Goal: Information Seeking & Learning: Get advice/opinions

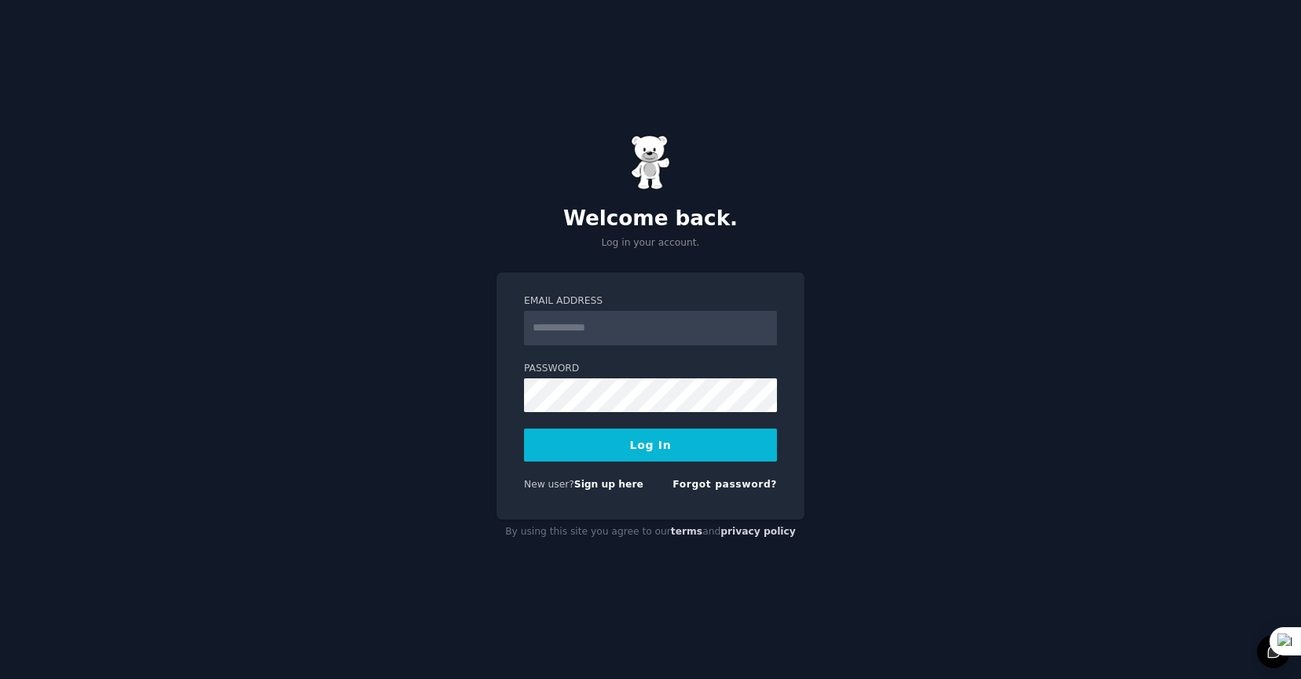
click at [667, 320] on input "Email Address" at bounding box center [650, 328] width 253 height 35
type input "**********"
click at [700, 449] on button "Log In" at bounding box center [650, 445] width 253 height 33
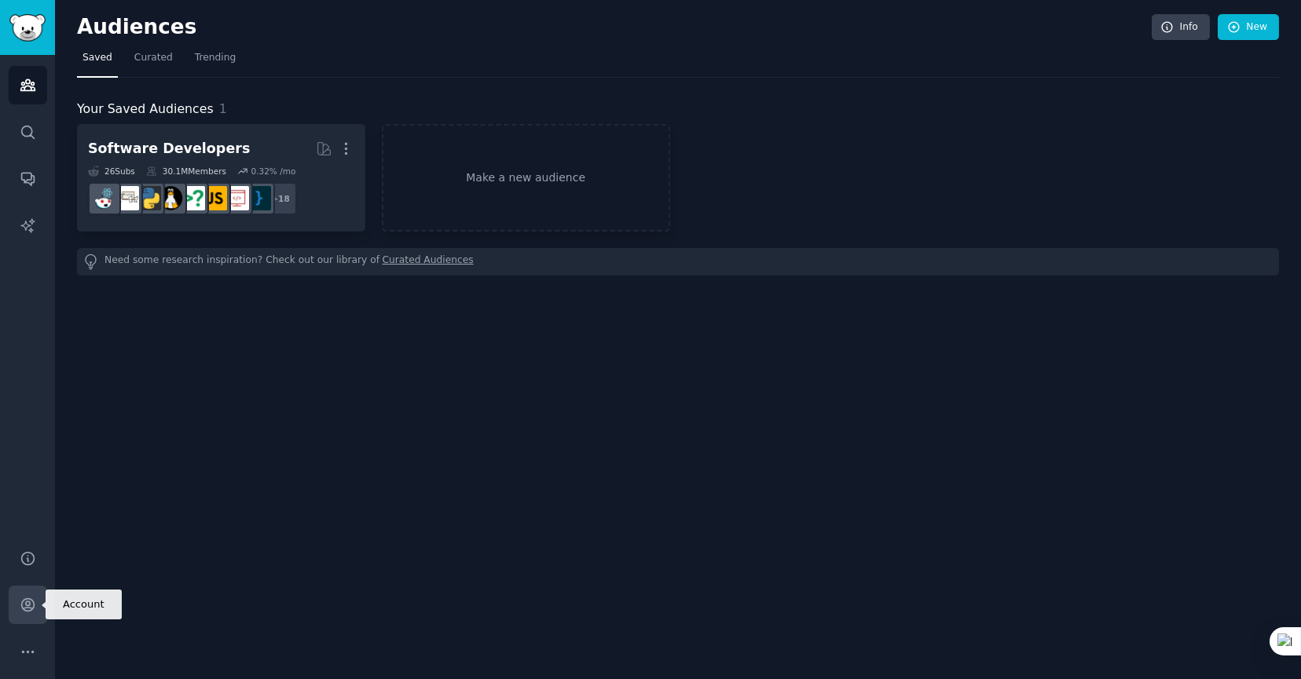
click at [38, 609] on link "Account" at bounding box center [28, 605] width 38 height 38
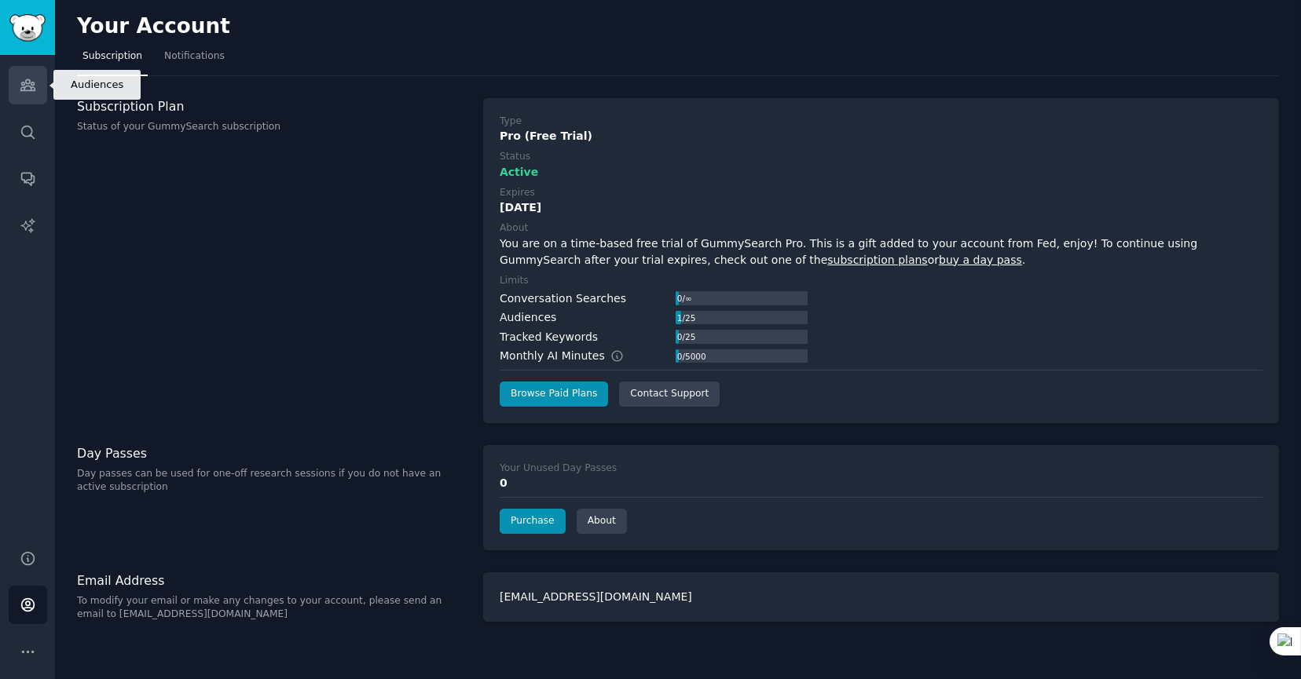
click at [34, 82] on icon "Sidebar" at bounding box center [28, 85] width 16 height 16
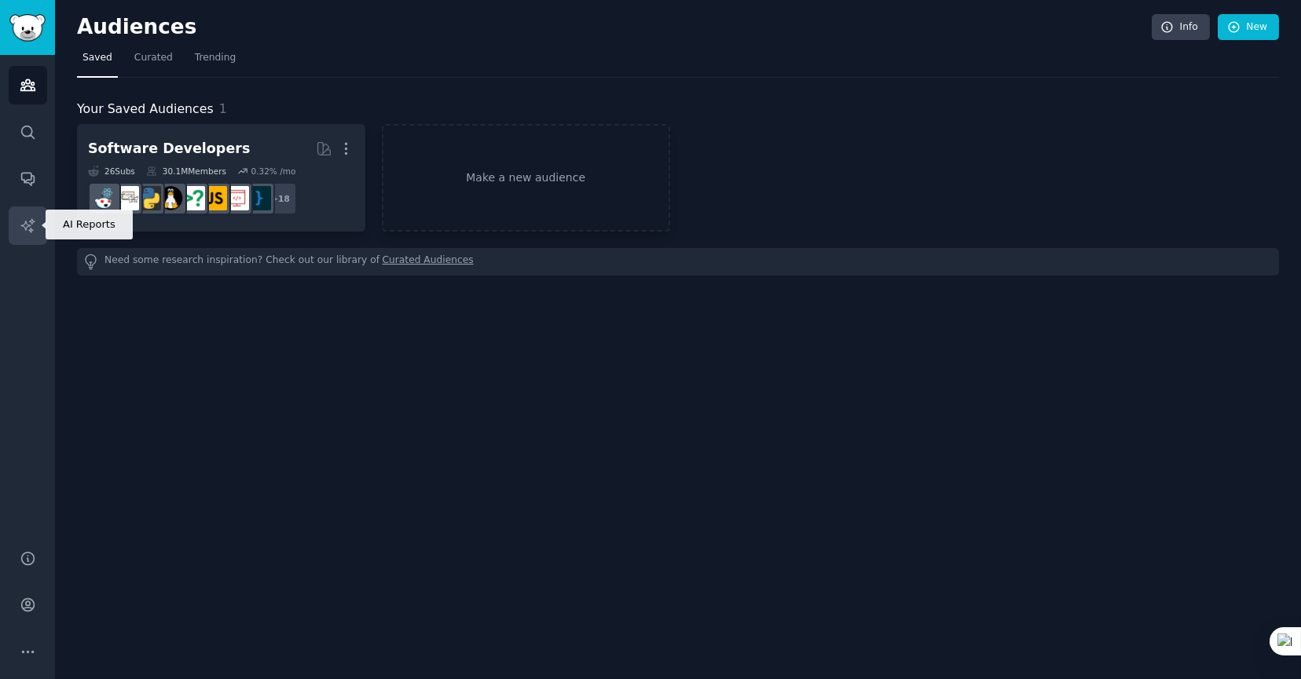
click at [31, 227] on icon "Sidebar" at bounding box center [28, 226] width 16 height 16
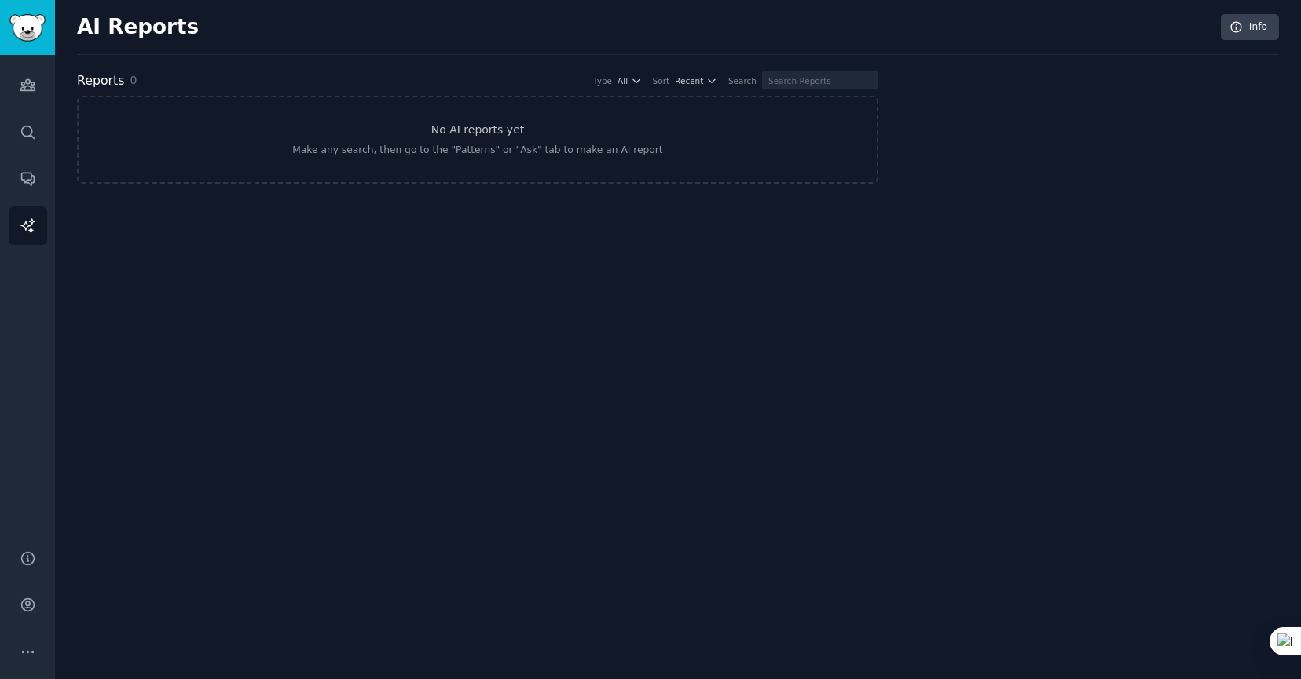
drag, startPoint x: 206, startPoint y: 496, endPoint x: 182, endPoint y: 496, distance: 23.6
click at [207, 496] on div "AI Reports Info Reports 0 Type All Sort Recent Search No AI reports yet Make an…" at bounding box center [678, 339] width 1246 height 679
click at [27, 639] on button "More" at bounding box center [28, 652] width 38 height 38
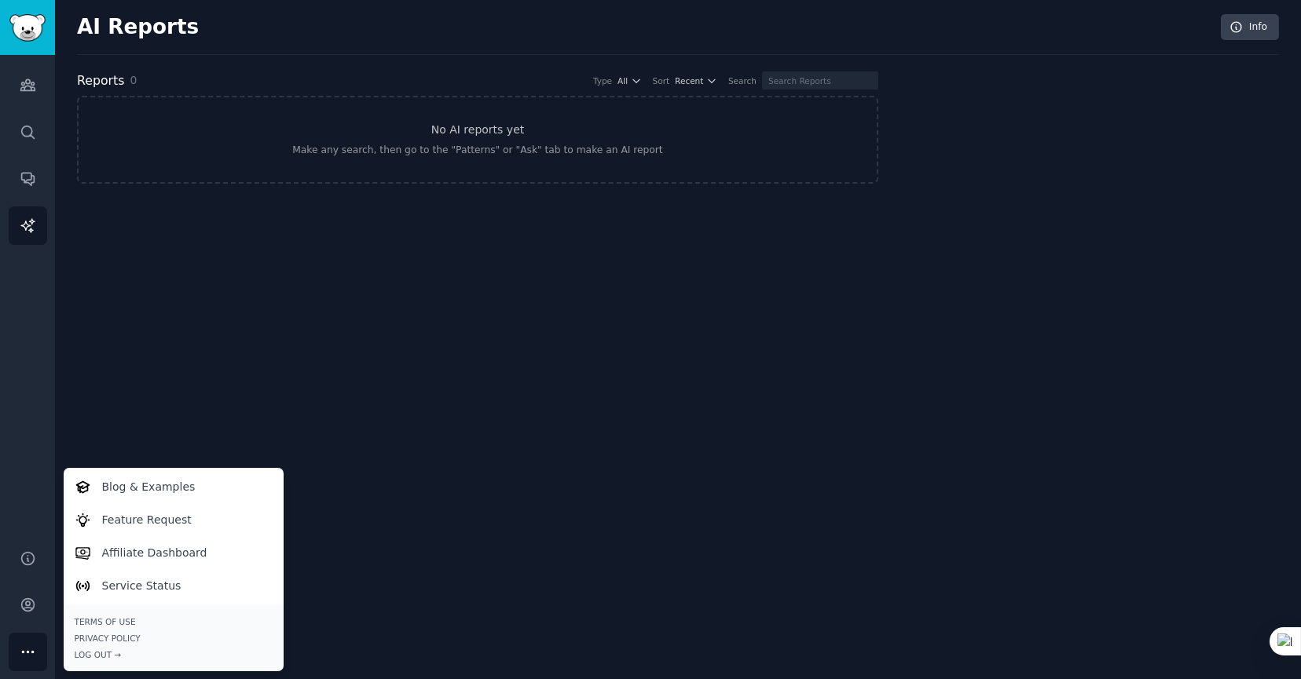
click at [426, 431] on div "AI Reports Info Reports 0 Type All Sort Recent Search No AI reports yet Make an…" at bounding box center [678, 339] width 1246 height 679
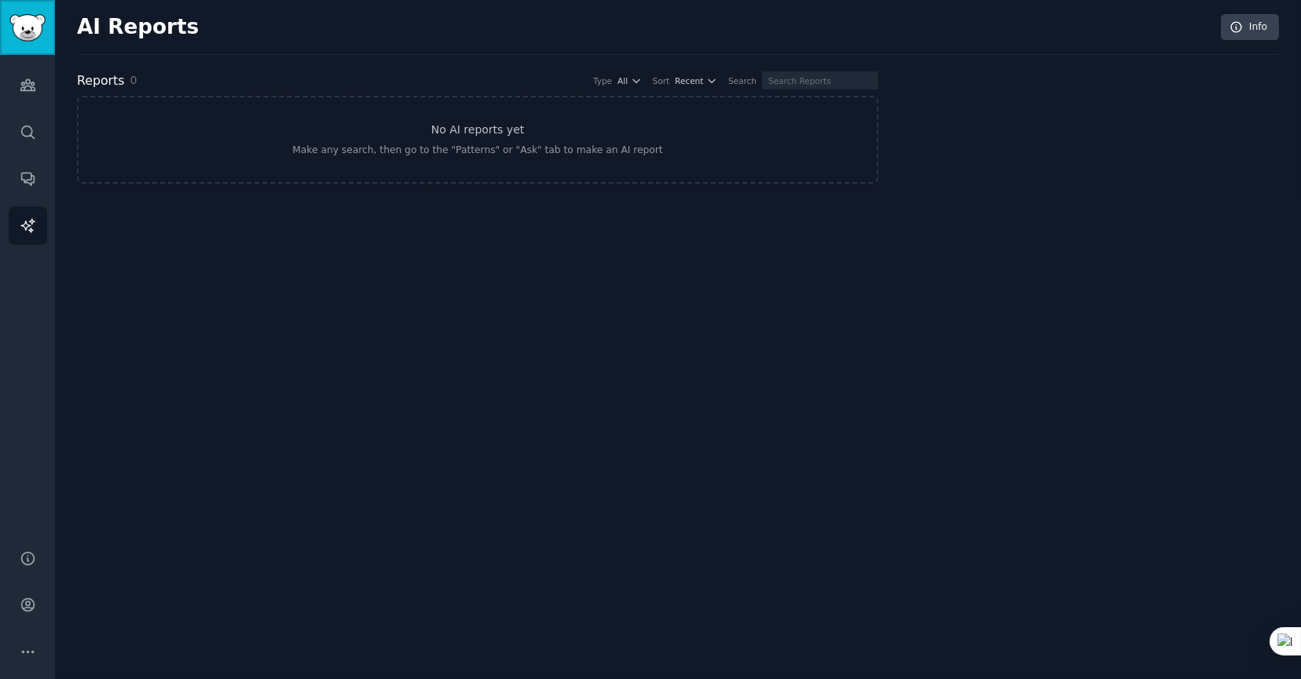
click at [31, 38] on img "Sidebar" at bounding box center [27, 27] width 36 height 27
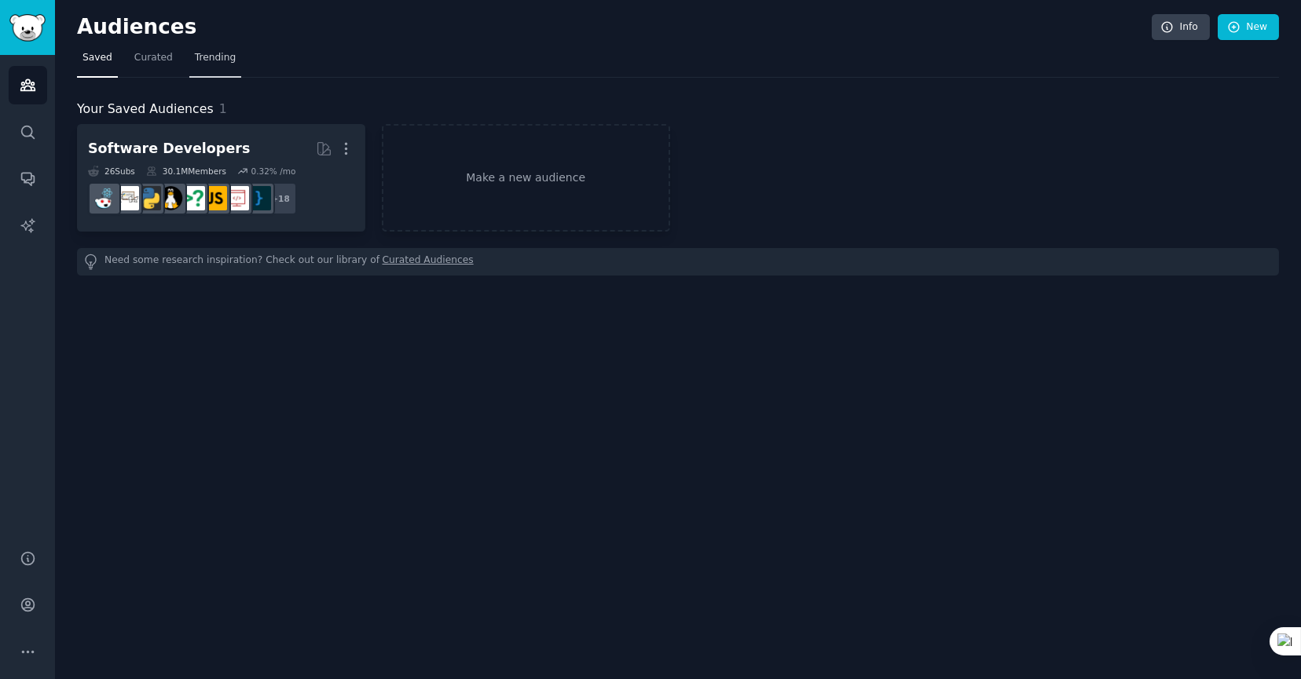
click at [208, 53] on span "Trending" at bounding box center [215, 58] width 41 height 14
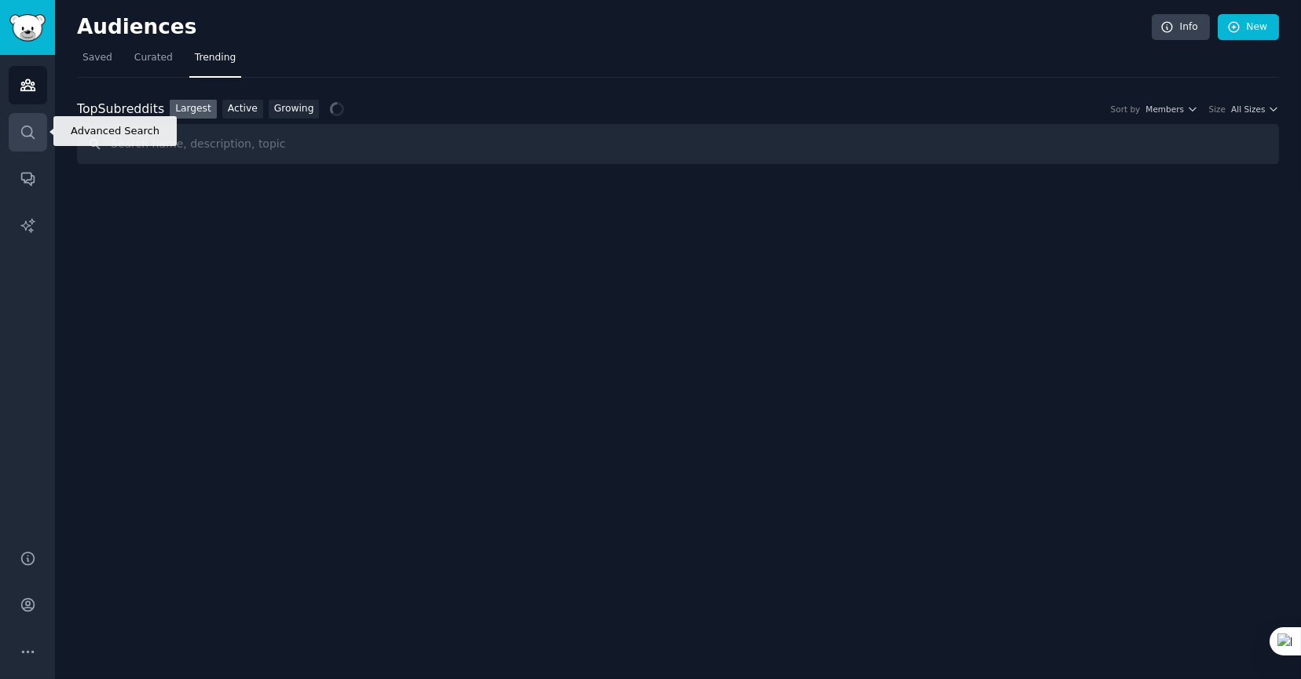
click at [31, 130] on icon "Sidebar" at bounding box center [27, 132] width 13 height 13
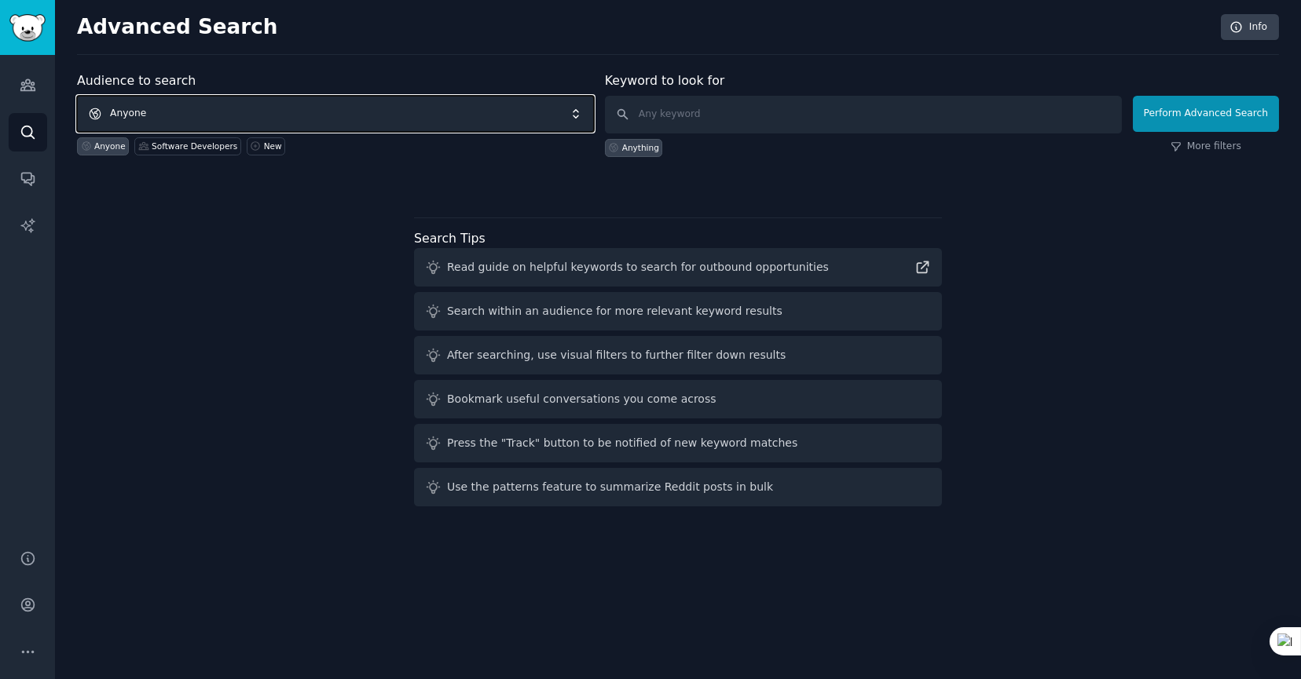
click at [428, 112] on span "Anyone" at bounding box center [335, 114] width 517 height 36
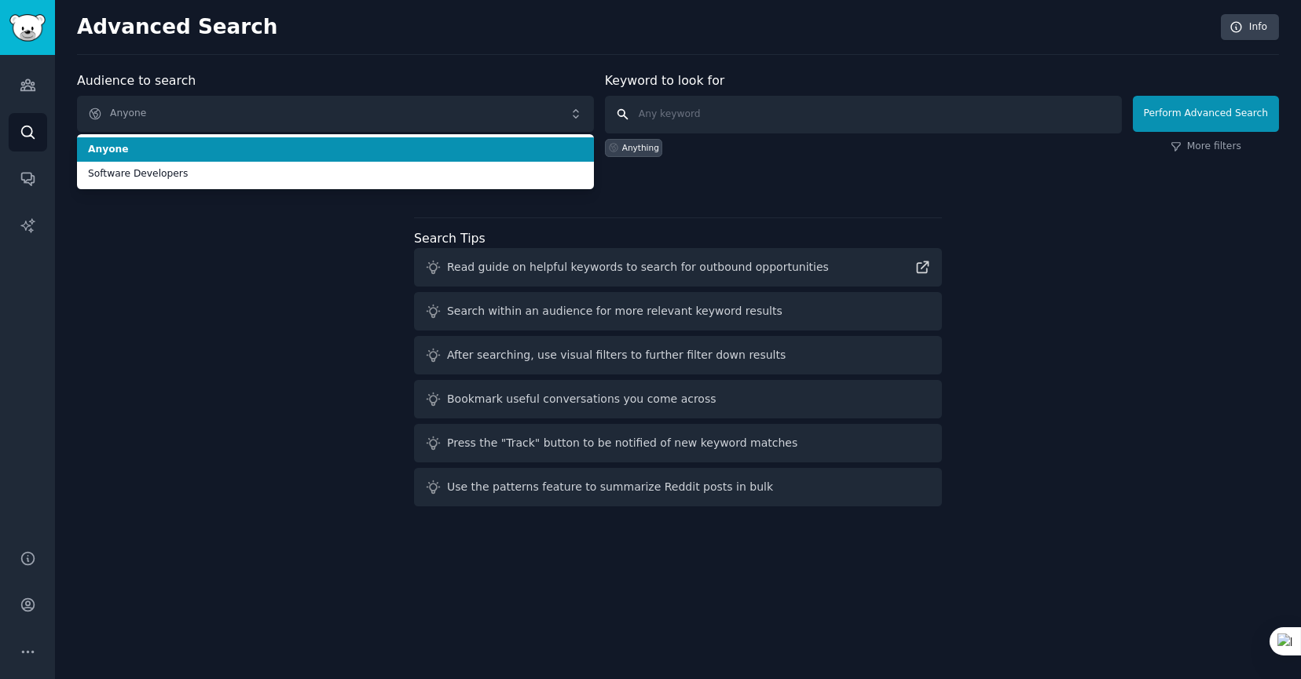
click at [788, 119] on input "text" at bounding box center [863, 115] width 517 height 38
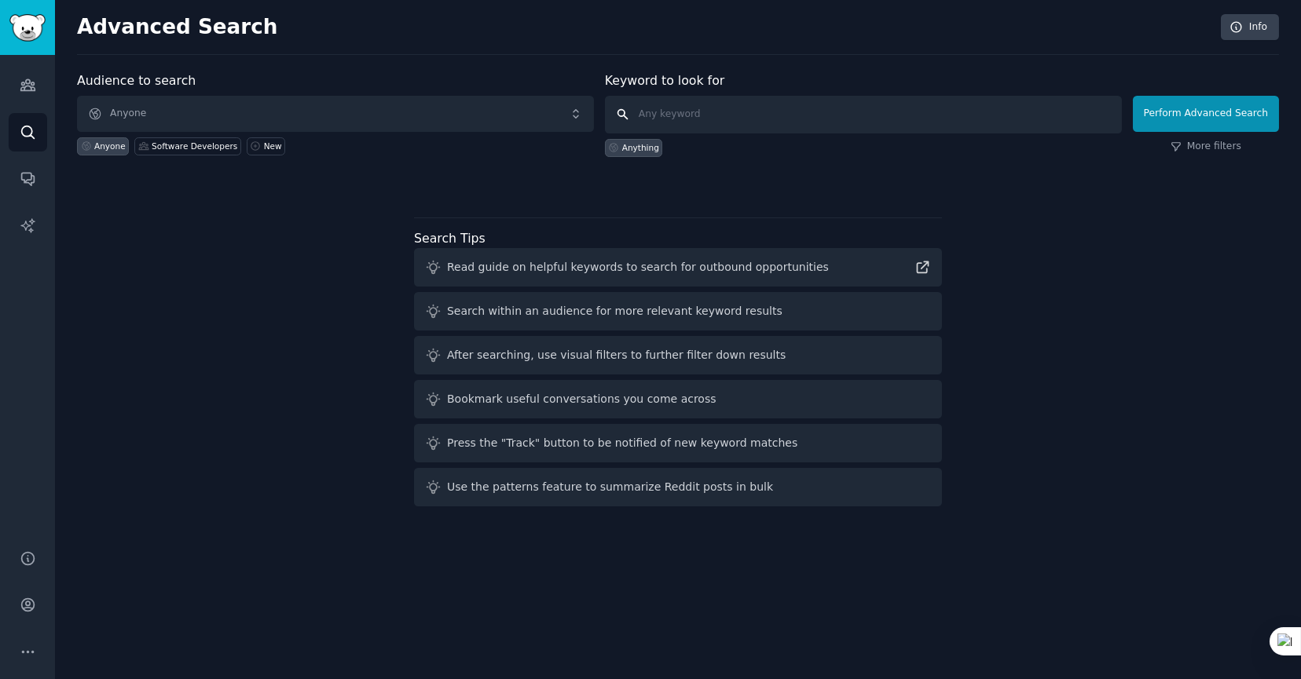
click at [788, 119] on input "text" at bounding box center [863, 115] width 517 height 38
type input "ai video"
click button "Perform Advanced Search" at bounding box center [1205, 114] width 146 height 36
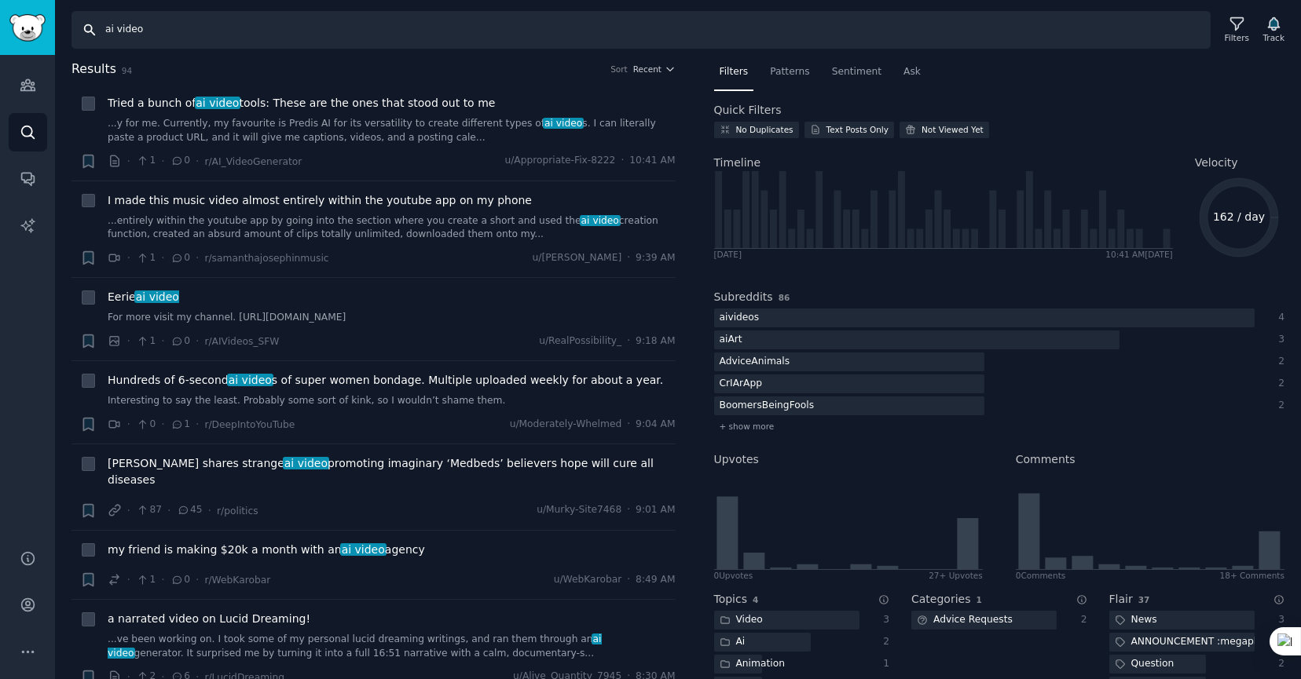
click at [101, 28] on input "ai video" at bounding box center [640, 30] width 1139 height 38
type input "need ai video"
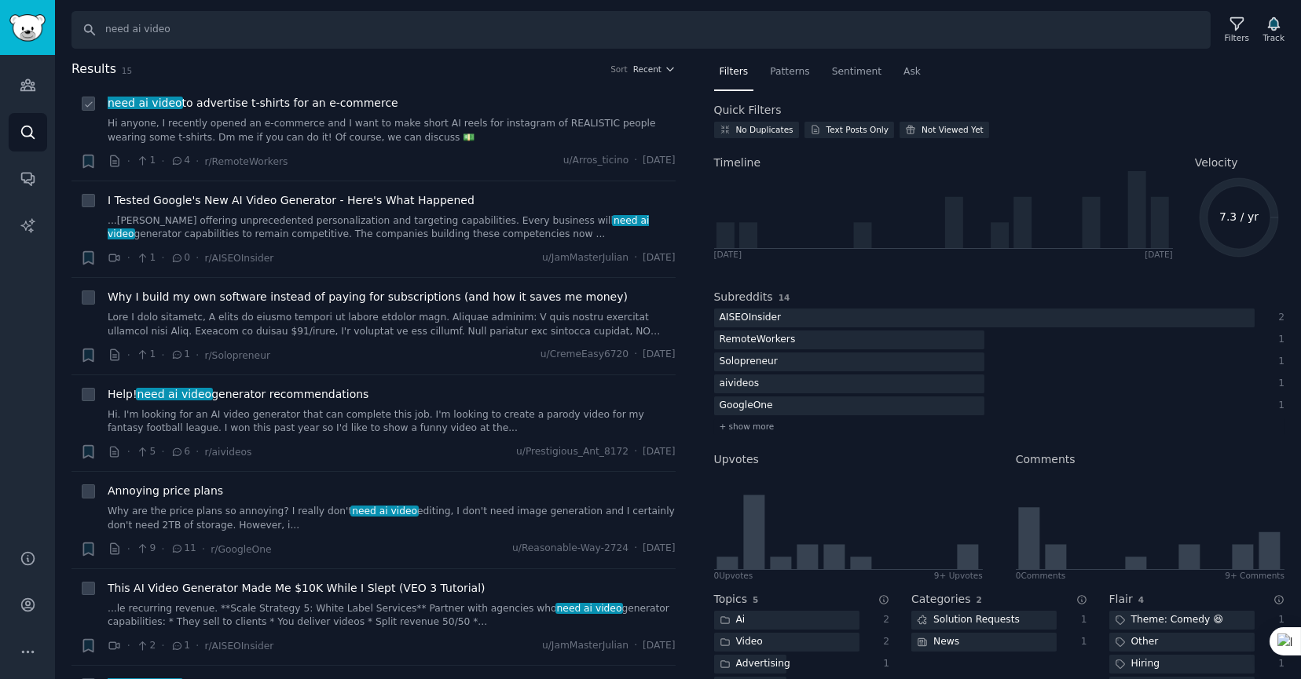
click at [193, 115] on div "need ai video to advertise t-shirts for an e-commerce Hi anyone, I recently ope…" at bounding box center [392, 119] width 568 height 49
click at [172, 163] on icon at bounding box center [177, 160] width 14 height 11
click at [170, 158] on icon at bounding box center [177, 160] width 14 height 11
click at [148, 108] on span "need ai video" at bounding box center [144, 103] width 77 height 13
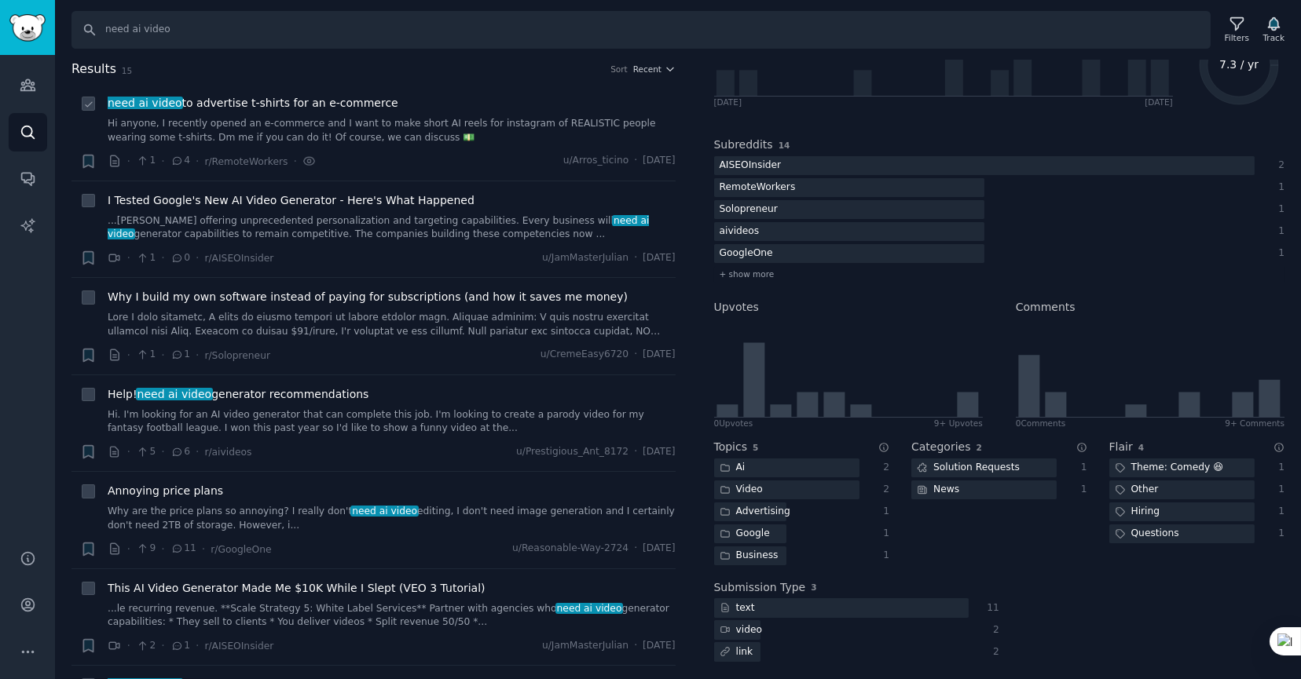
click at [289, 104] on span "need ai video to advertise t-shirts for an e-commerce" at bounding box center [253, 103] width 291 height 16
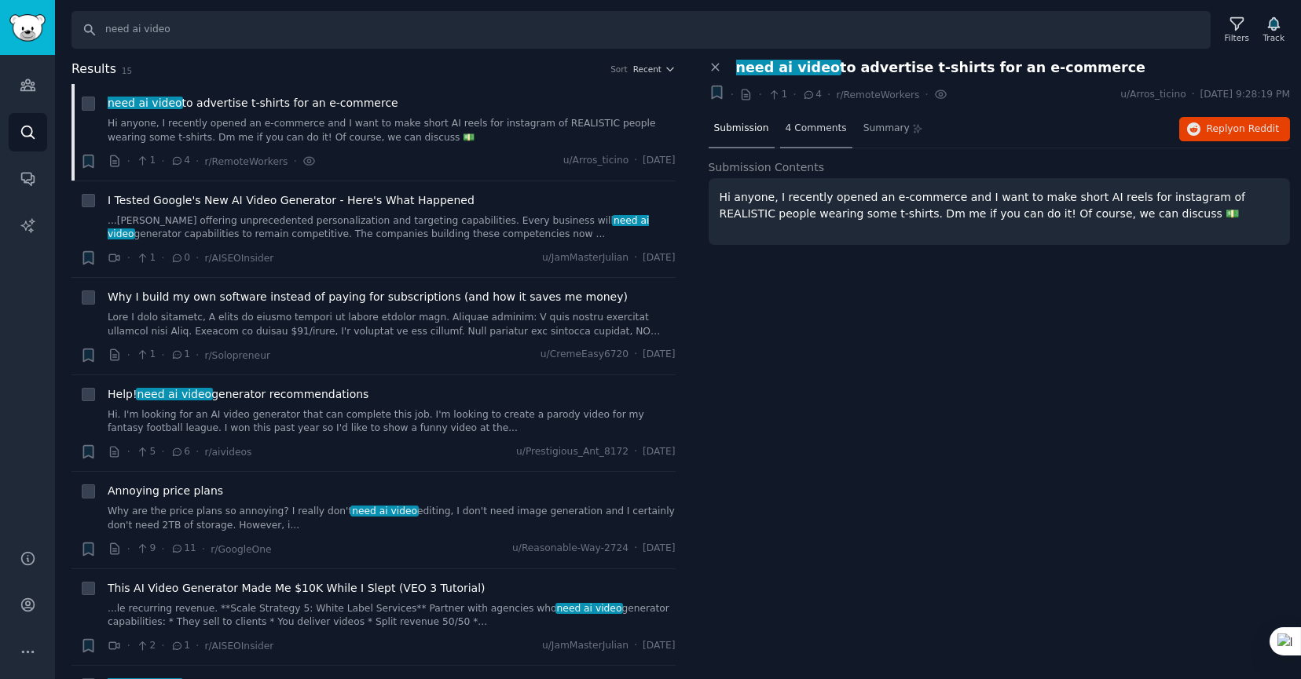
click at [789, 118] on div "4 Comments" at bounding box center [816, 130] width 72 height 38
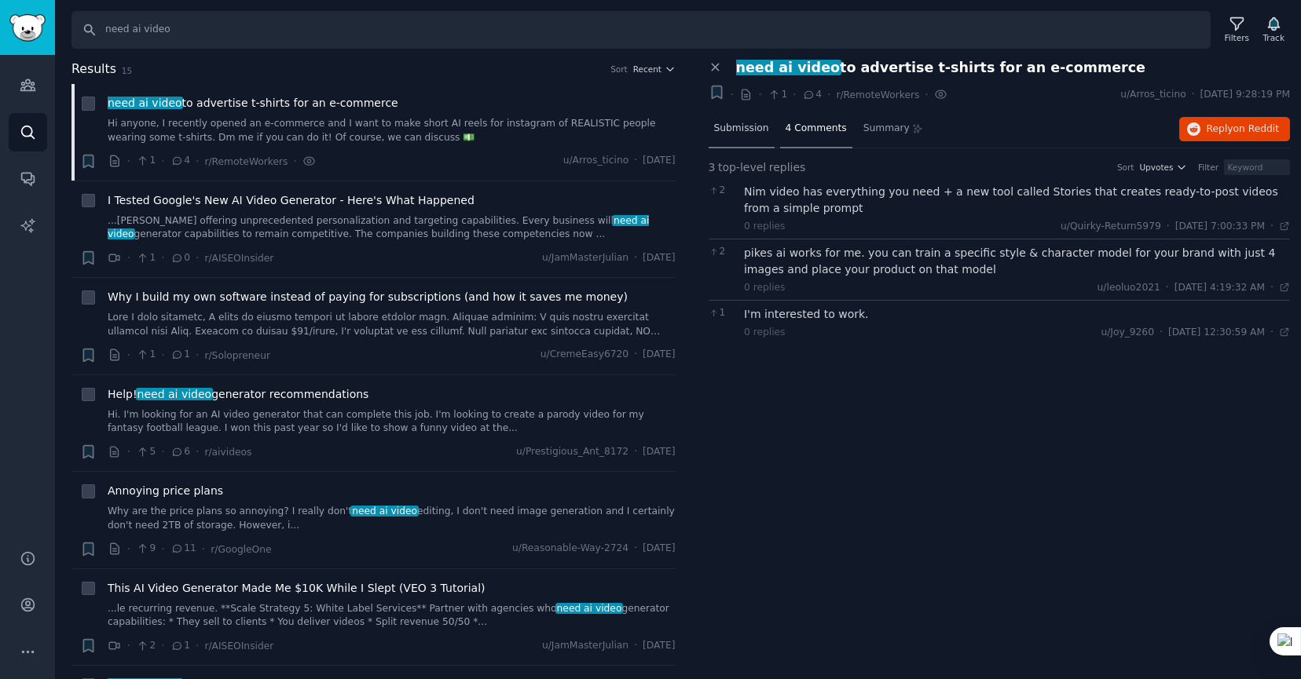
click at [745, 123] on span "Submission" at bounding box center [741, 129] width 55 height 14
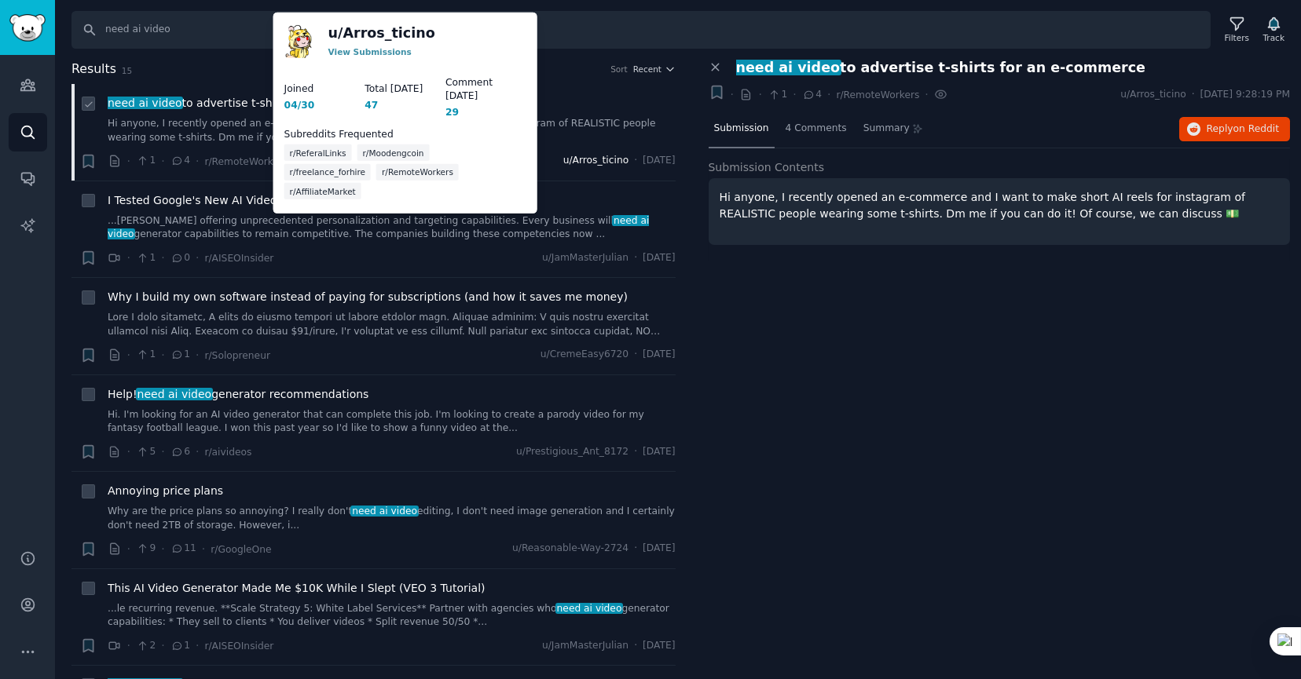
click at [566, 161] on span "u/Arros_ticino" at bounding box center [595, 161] width 65 height 14
click at [565, 163] on span "u/Arros_ticino" at bounding box center [595, 161] width 65 height 14
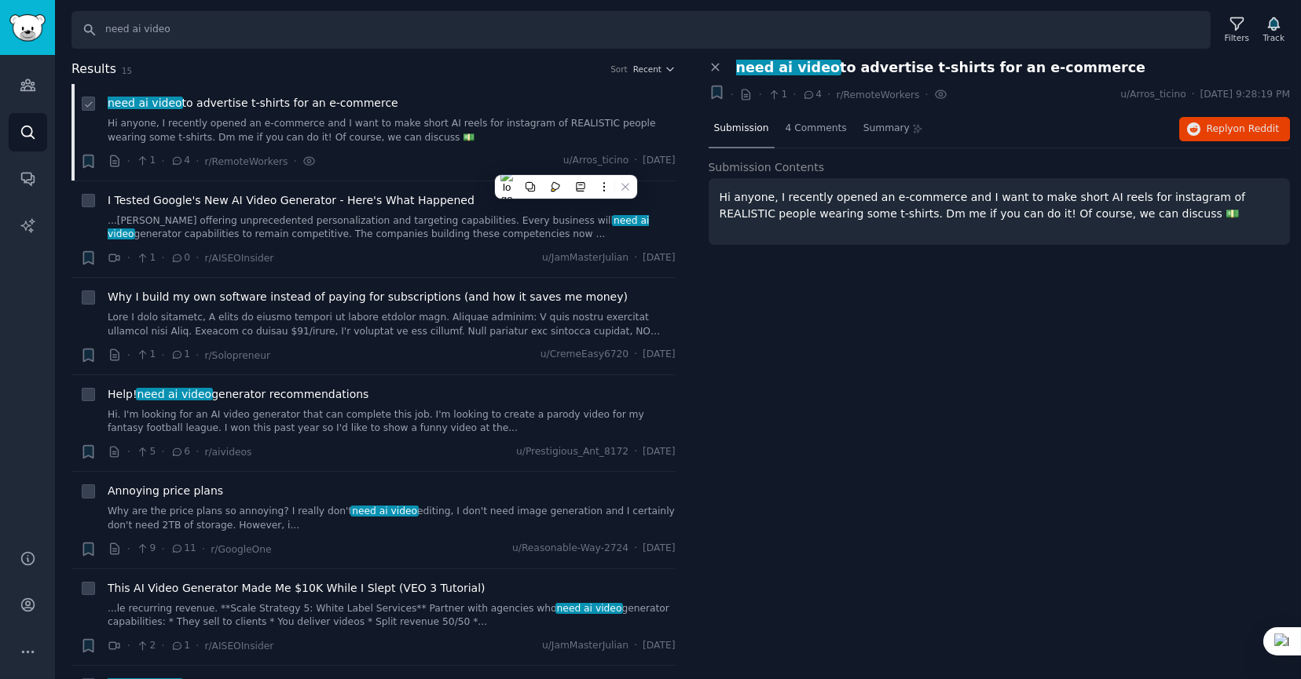
click at [564, 148] on div "need ai video to advertise t-shirts for an e-commerce Hi anyone, I recently ope…" at bounding box center [392, 132] width 568 height 75
click at [565, 154] on span "u/Arros_ticino" at bounding box center [595, 161] width 65 height 14
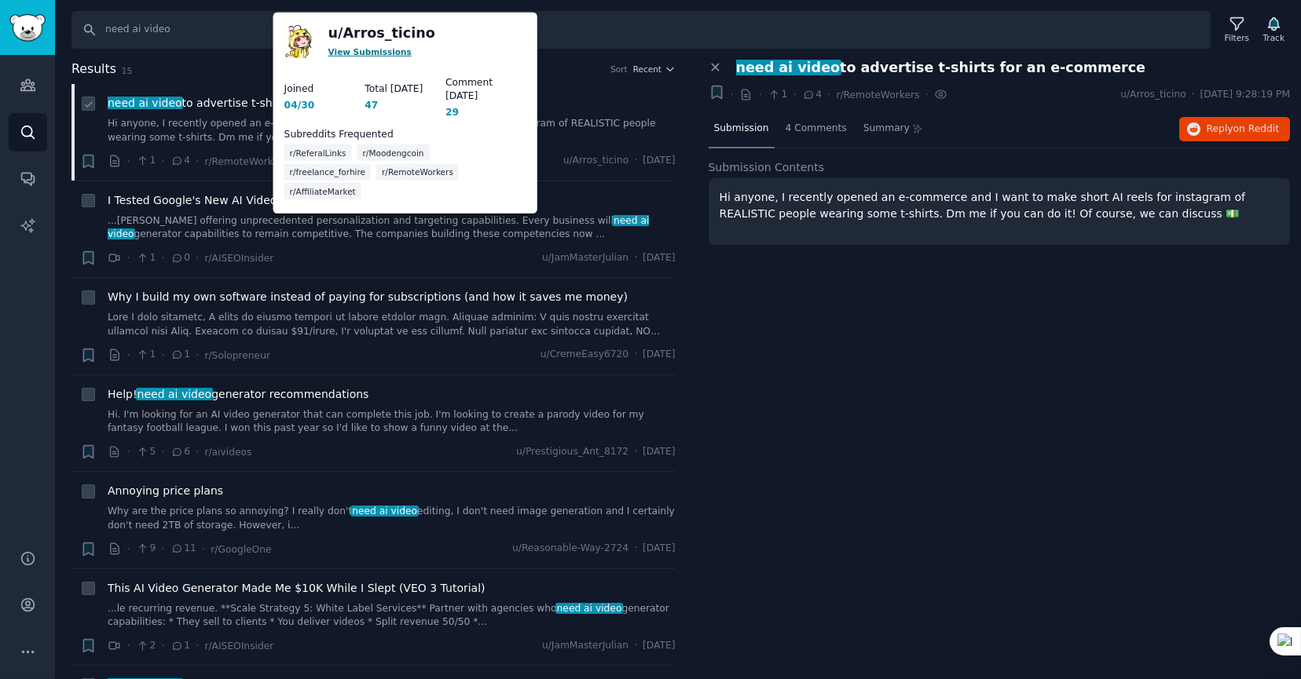
click at [344, 51] on link "View Submissions" at bounding box center [369, 50] width 83 height 9
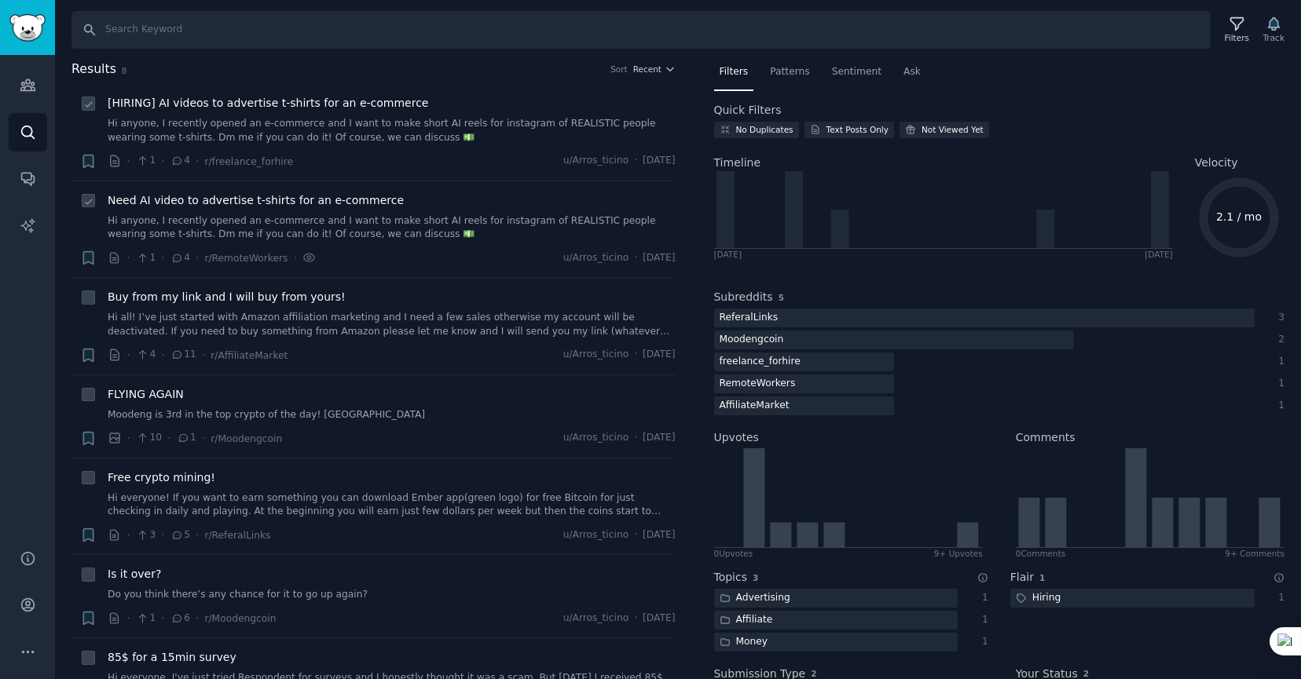
click at [244, 105] on span "[HIRING] AI videos to advertise t-shirts for an e-commerce" at bounding box center [268, 103] width 320 height 16
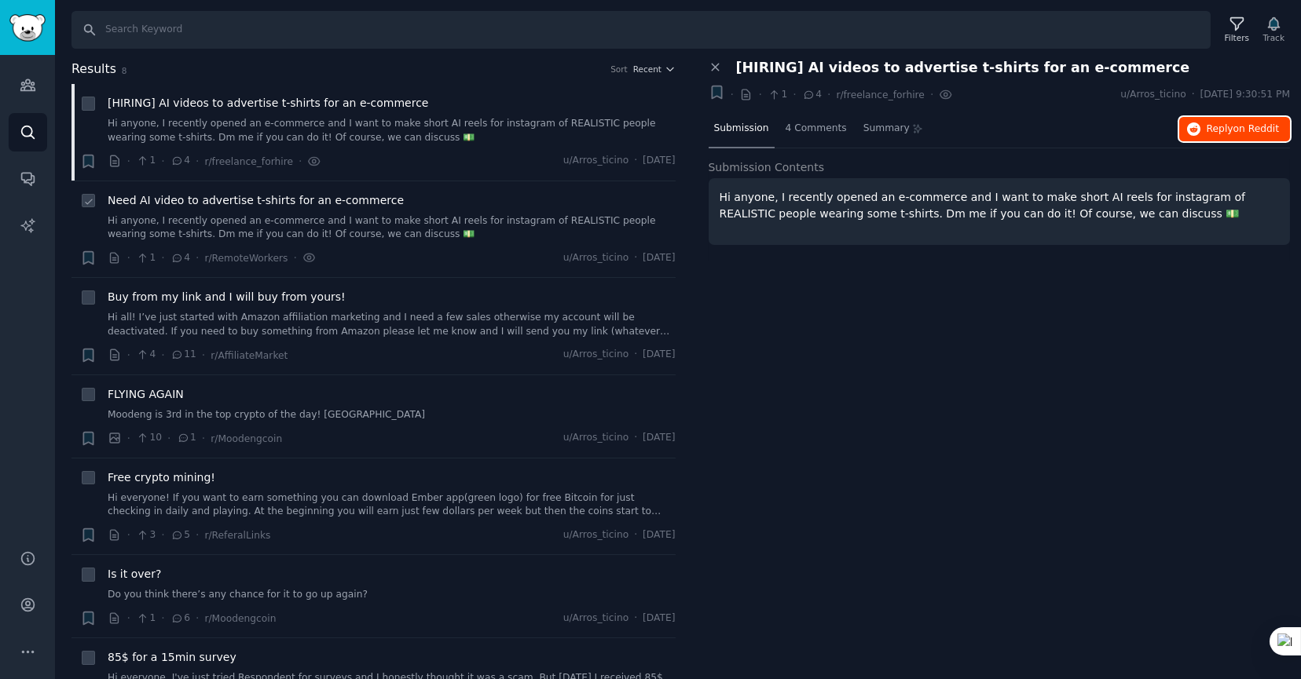
click at [1231, 124] on span "Reply on Reddit" at bounding box center [1242, 130] width 72 height 14
click at [163, 36] on input "Search" at bounding box center [640, 30] width 1139 height 38
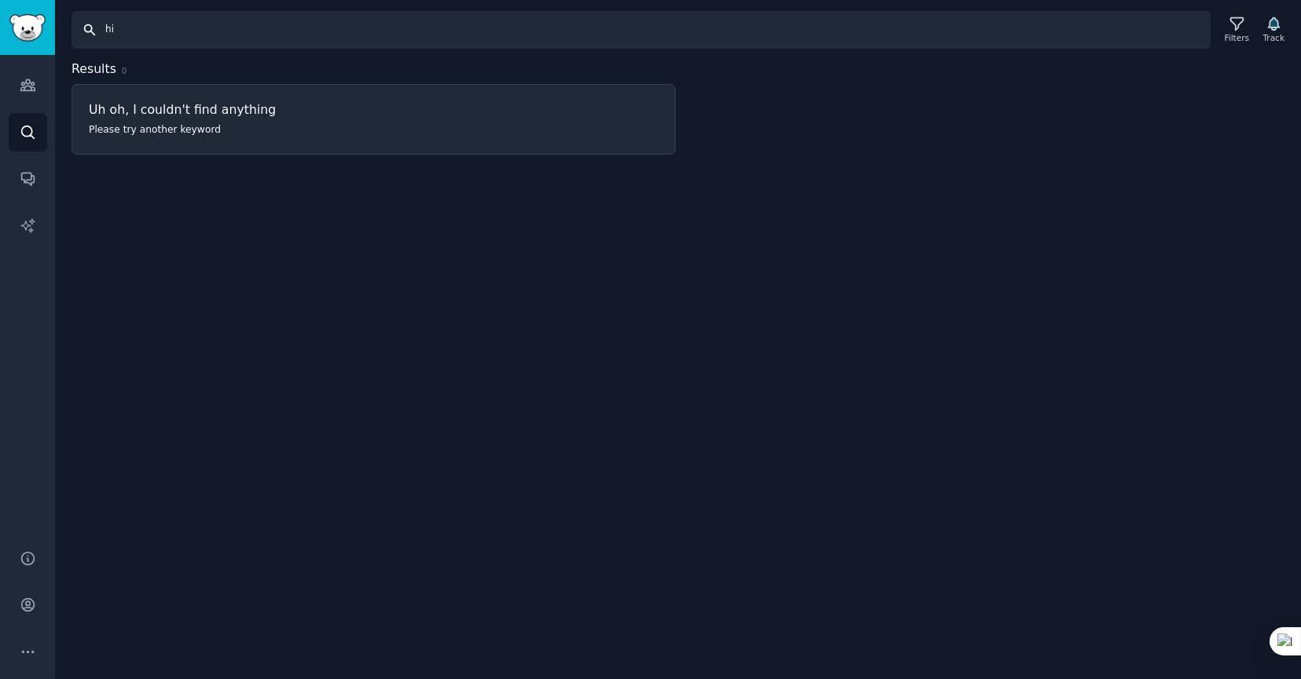
type input "h"
click at [176, 16] on input "video editor" at bounding box center [640, 30] width 1139 height 38
type input "v"
type input "hiring"
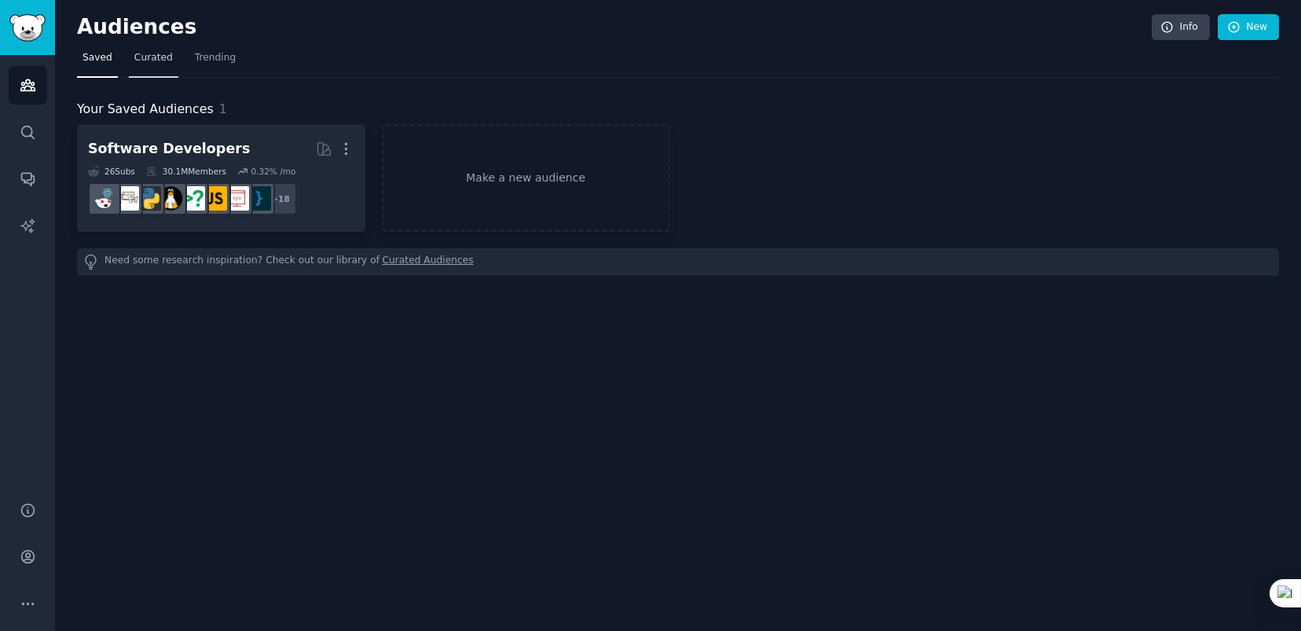
click at [147, 65] on link "Curated" at bounding box center [153, 62] width 49 height 32
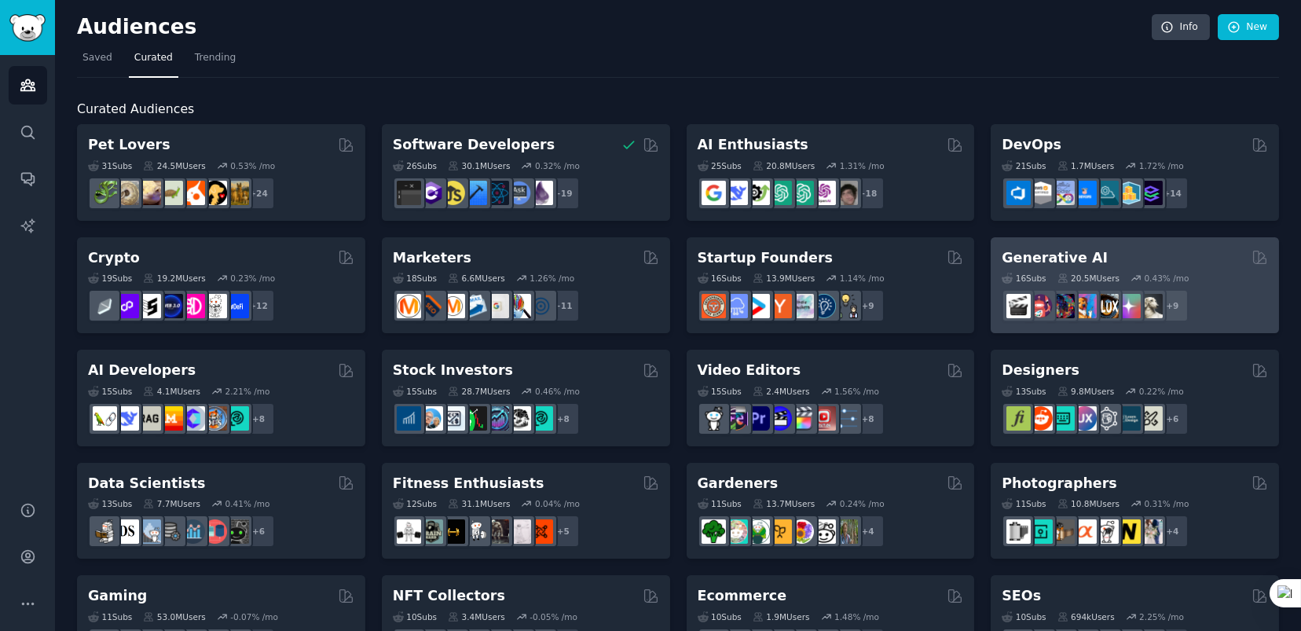
click at [1119, 267] on div "16 Sub s 20.5M Users 0.43 % /mo + 9" at bounding box center [1134, 294] width 266 height 55
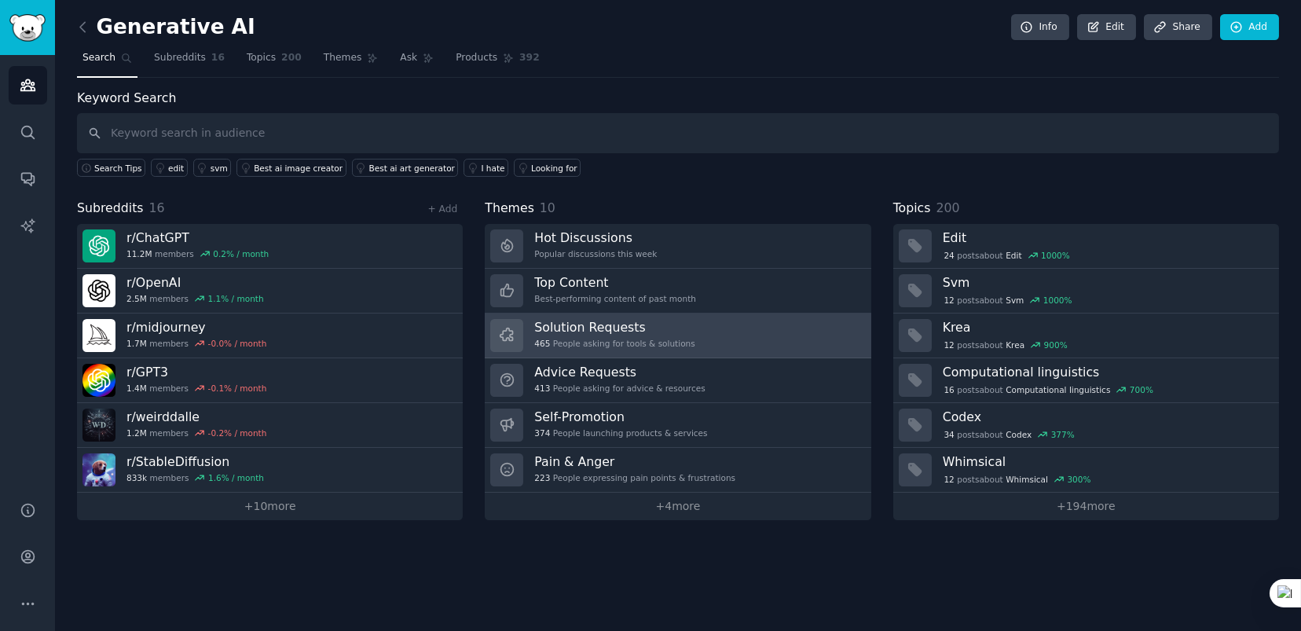
click at [706, 333] on link "Solution Requests 465 People asking for tools & solutions" at bounding box center [678, 335] width 386 height 45
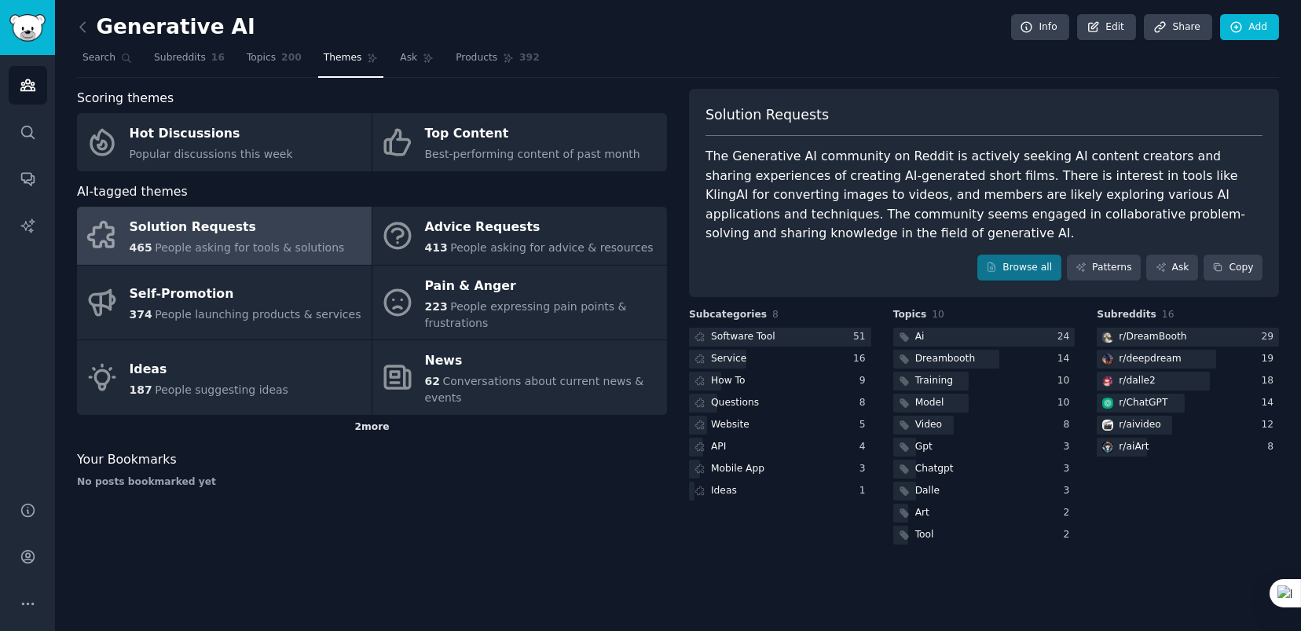
click at [368, 415] on div "2 more" at bounding box center [372, 427] width 590 height 25
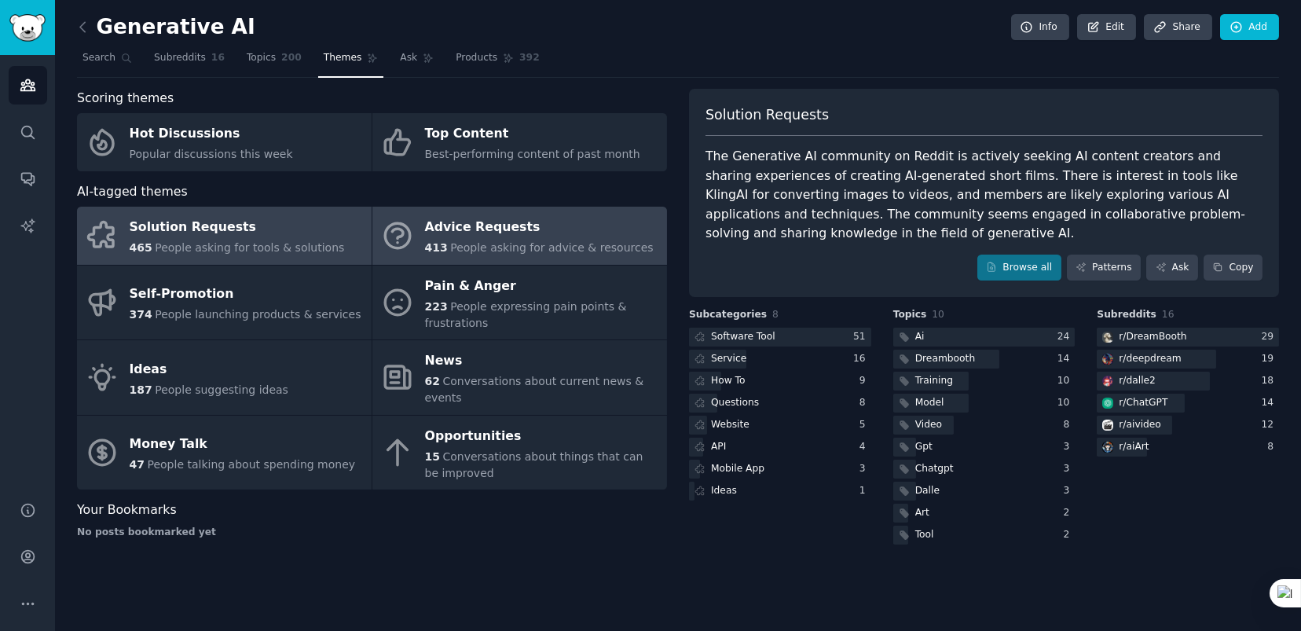
click at [543, 259] on link "Advice Requests 413 People asking for advice & resources" at bounding box center [519, 236] width 295 height 58
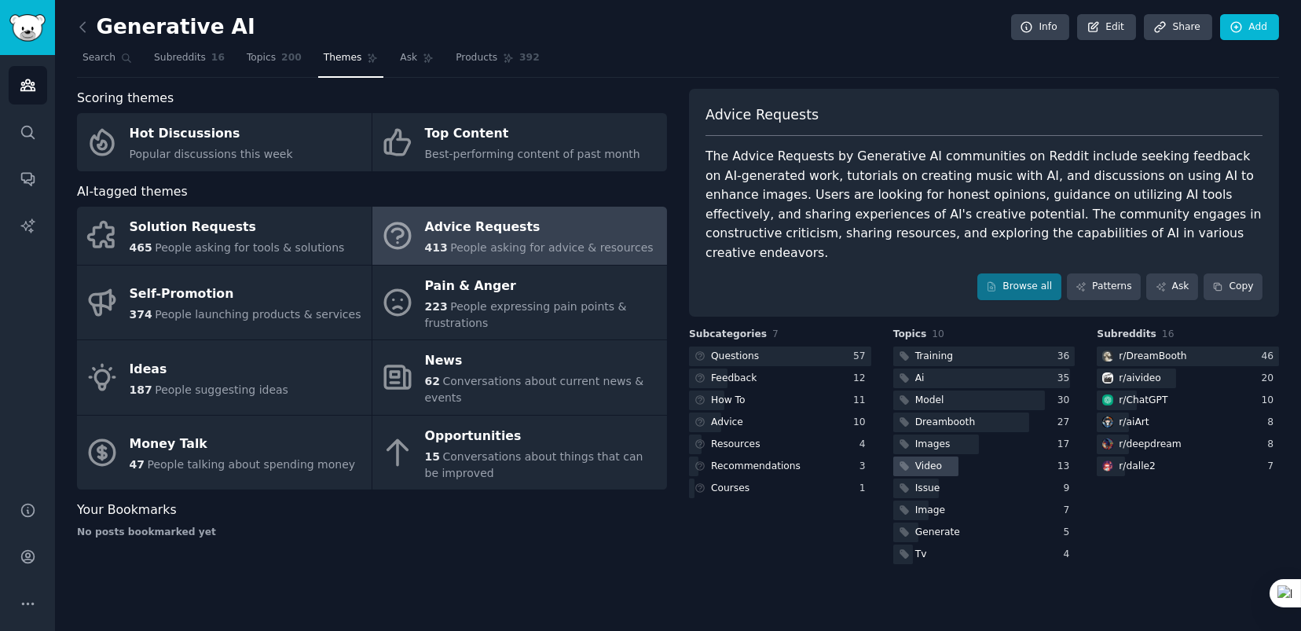
click at [915, 459] on div "Video" at bounding box center [928, 466] width 27 height 14
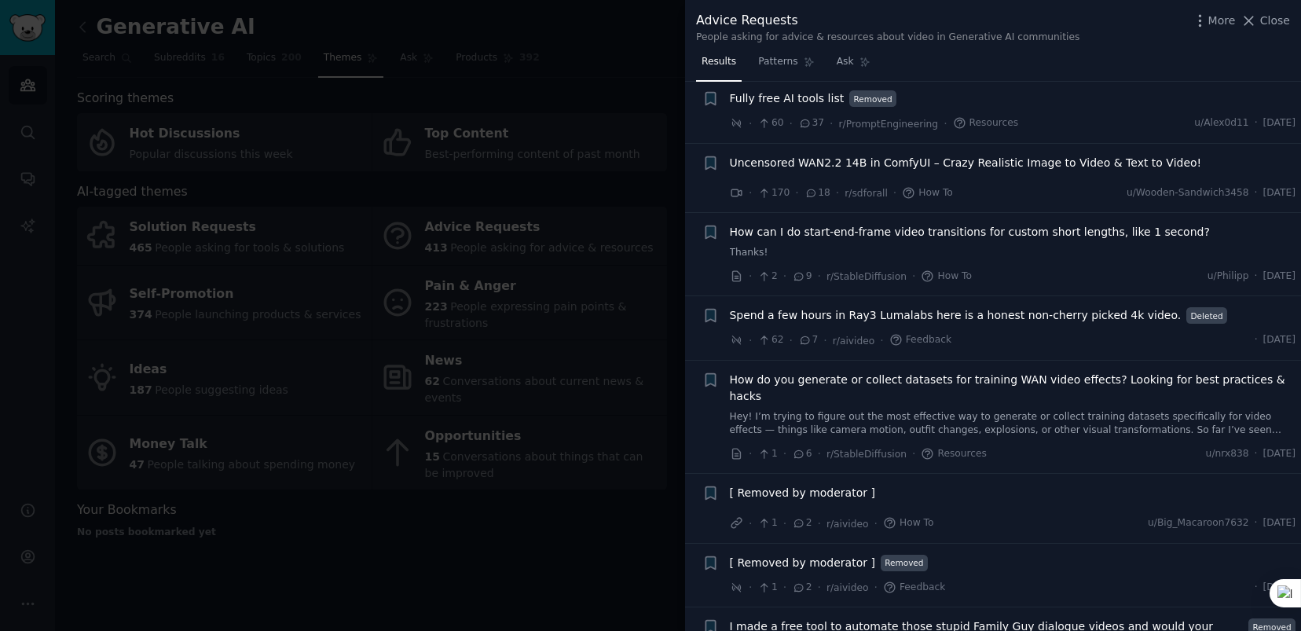
scroll to position [52, 0]
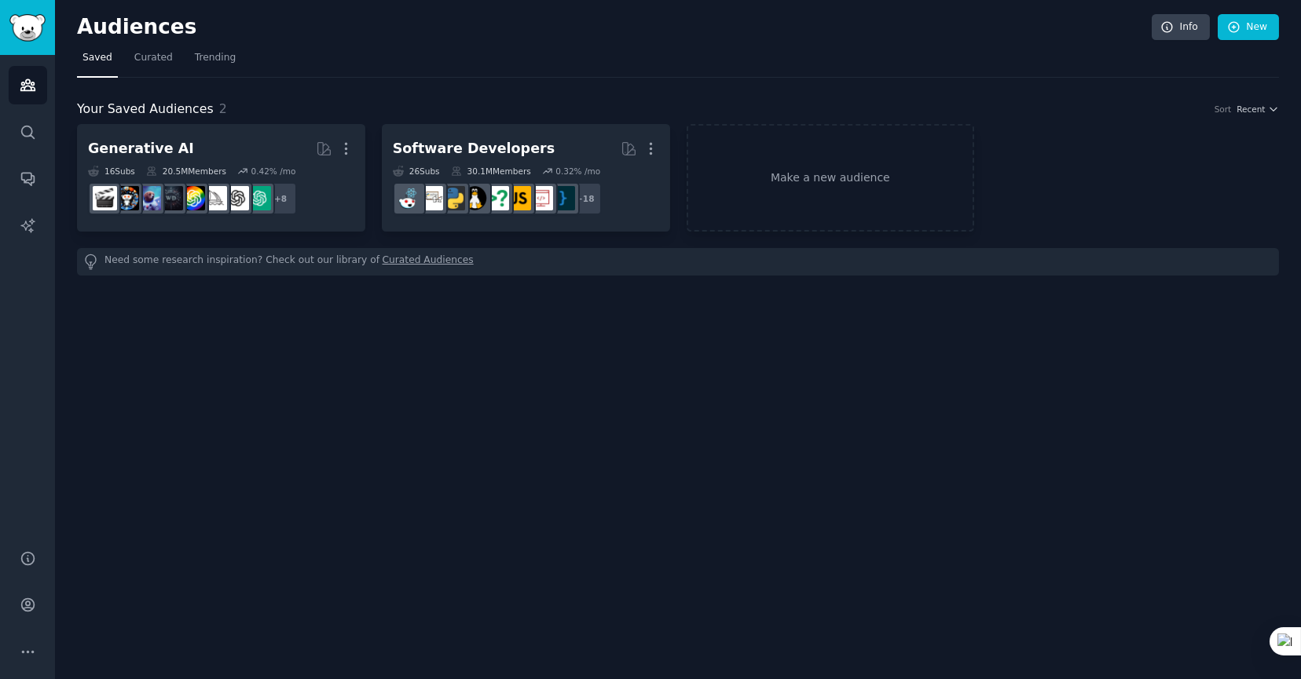
click at [309, 410] on div "Audiences Info New Saved Curated Trending Your Saved Audiences 2 Sort Recent Ge…" at bounding box center [678, 339] width 1246 height 679
click at [154, 53] on span "Curated" at bounding box center [153, 58] width 38 height 14
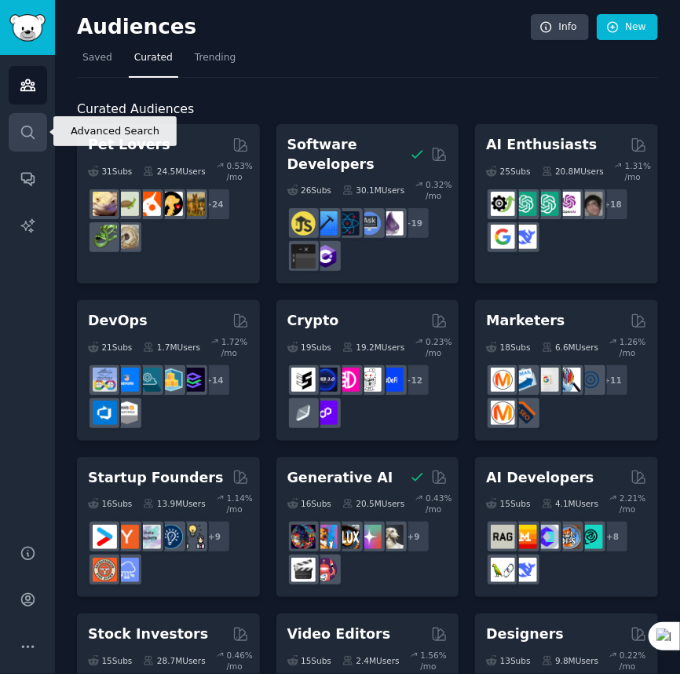
click at [27, 131] on icon "Sidebar" at bounding box center [28, 132] width 16 height 16
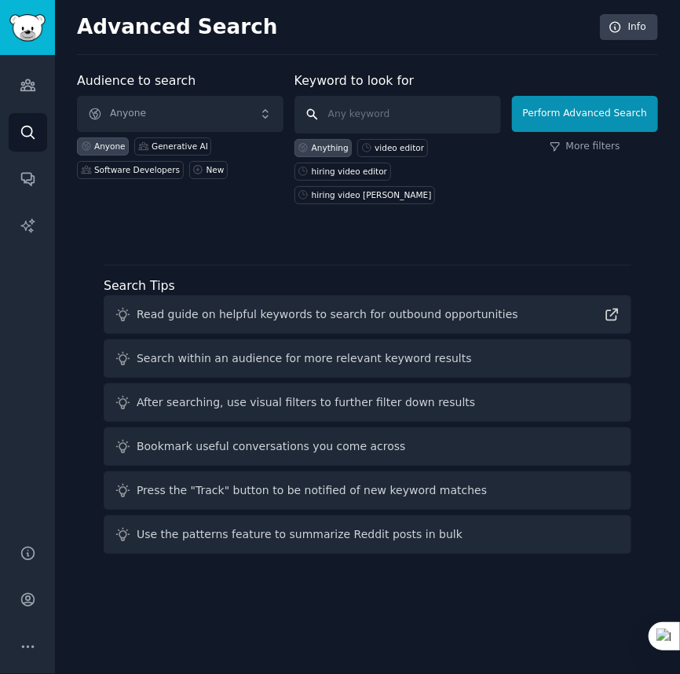
click at [415, 115] on input "text" at bounding box center [398, 115] width 207 height 38
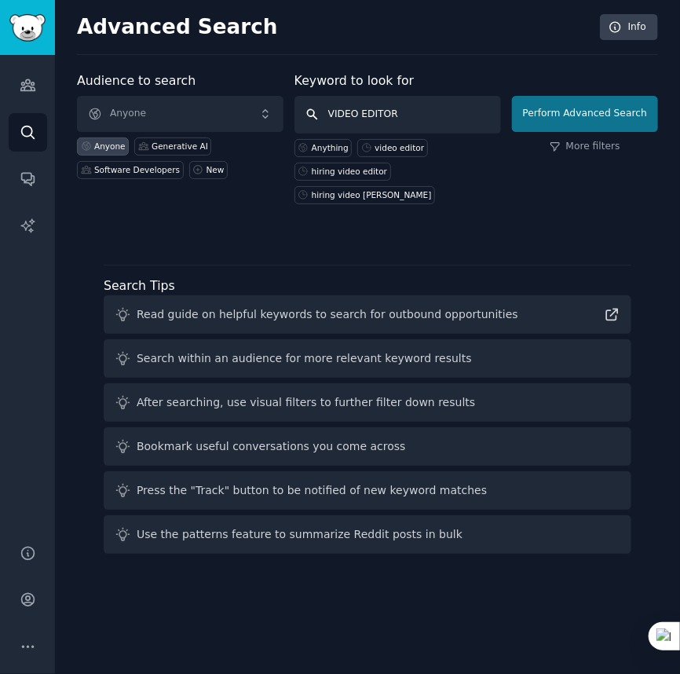
type input "VIDEO EDITOR"
click at [589, 99] on button "Perform Advanced Search" at bounding box center [585, 114] width 146 height 36
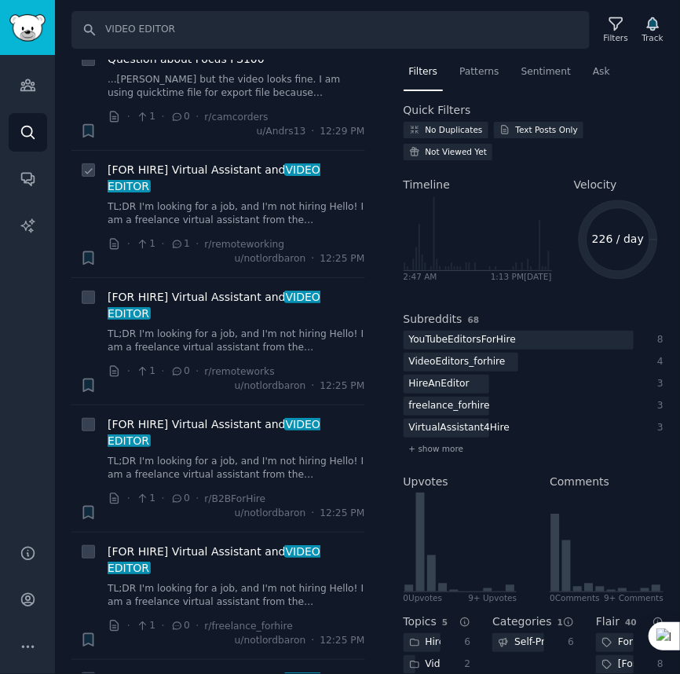
scroll to position [994, 0]
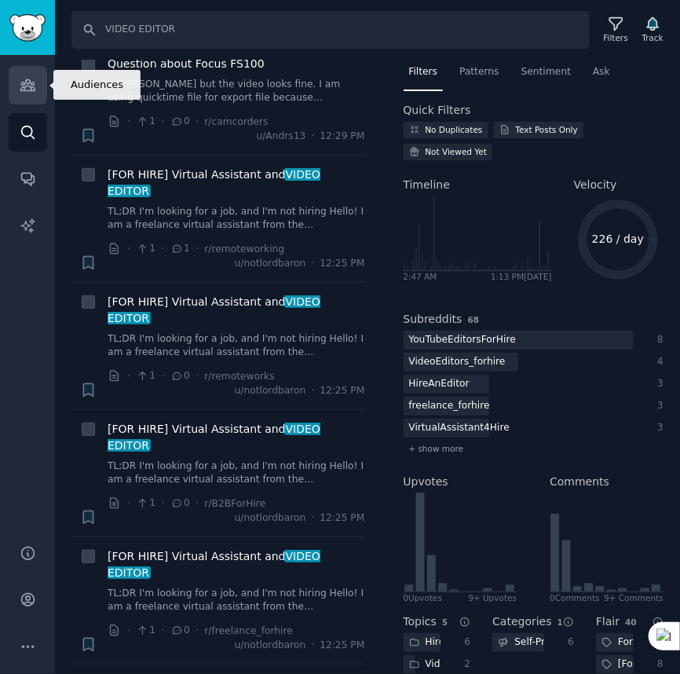
click at [29, 86] on icon "Sidebar" at bounding box center [27, 85] width 14 height 11
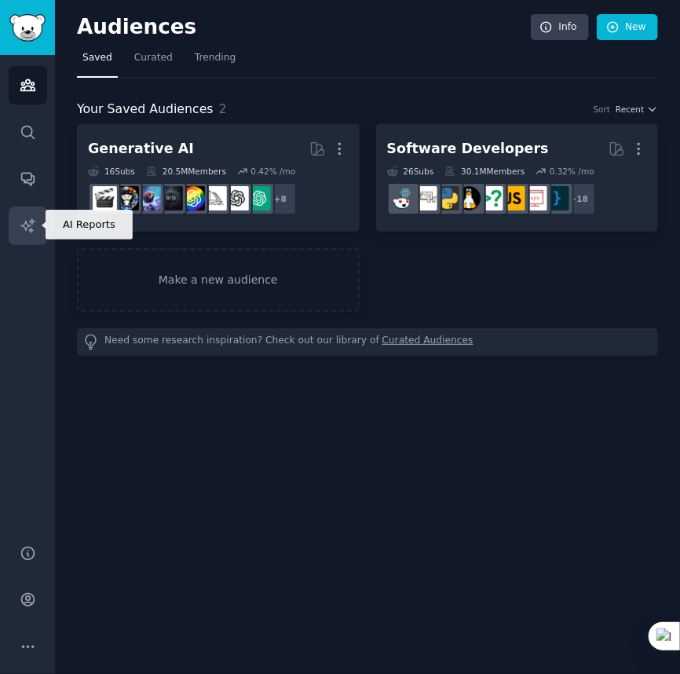
click at [27, 220] on icon "Sidebar" at bounding box center [28, 226] width 16 height 16
